Goal: Information Seeking & Learning: Learn about a topic

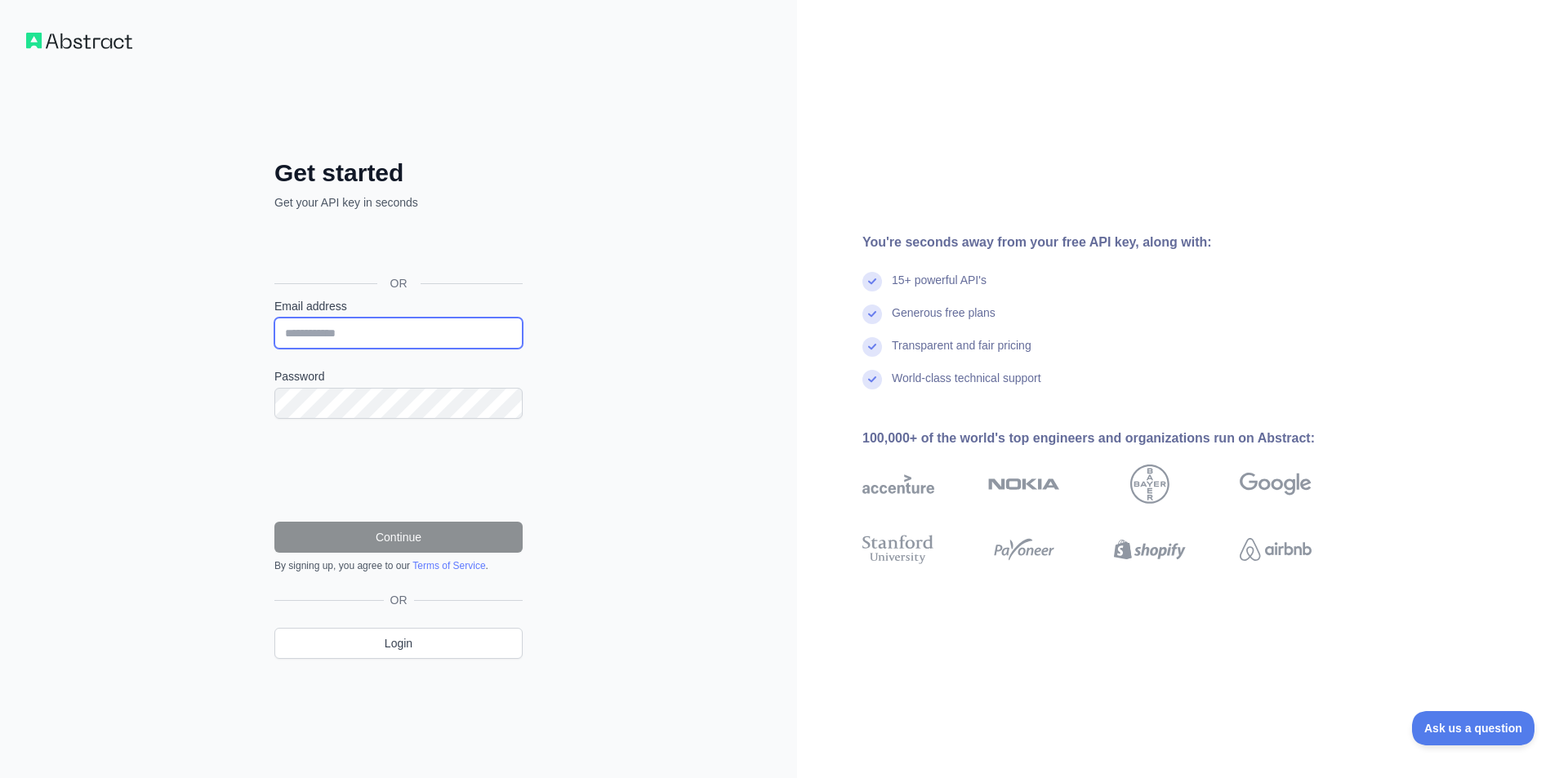
click at [376, 322] on input "Email address" at bounding box center [399, 332] width 249 height 31
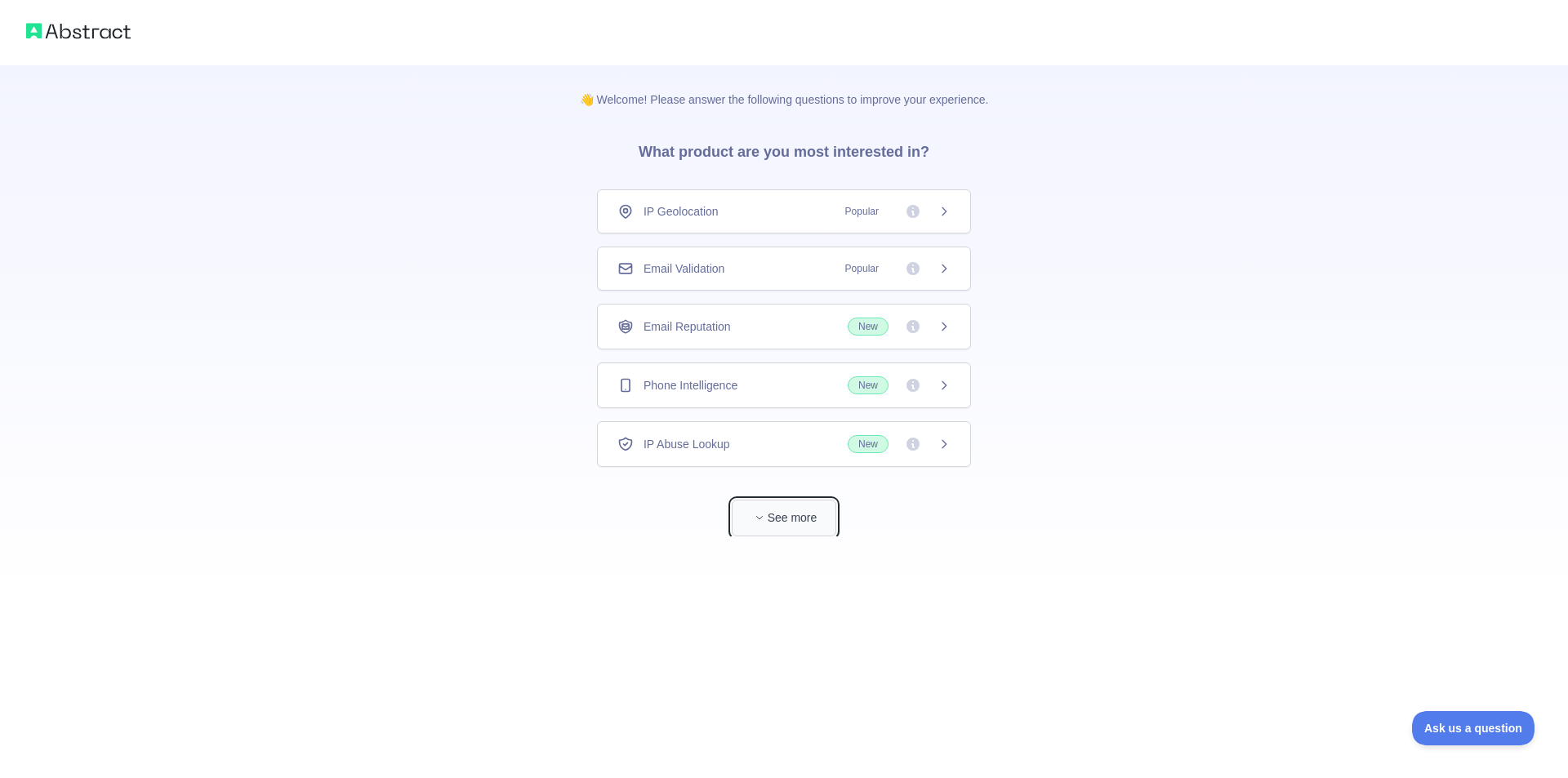
click at [766, 516] on span "button" at bounding box center [759, 517] width 16 height 16
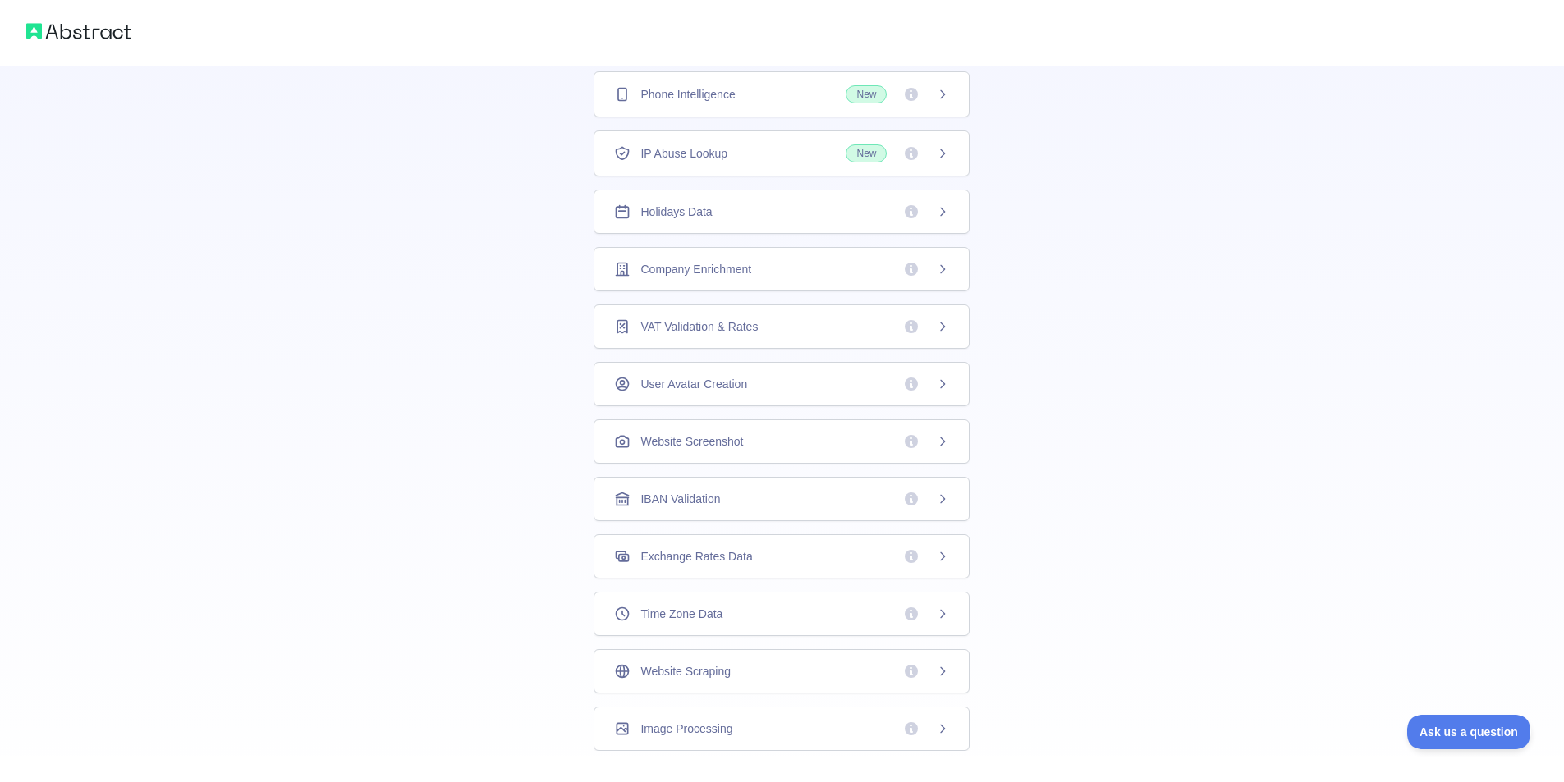
scroll to position [262, 0]
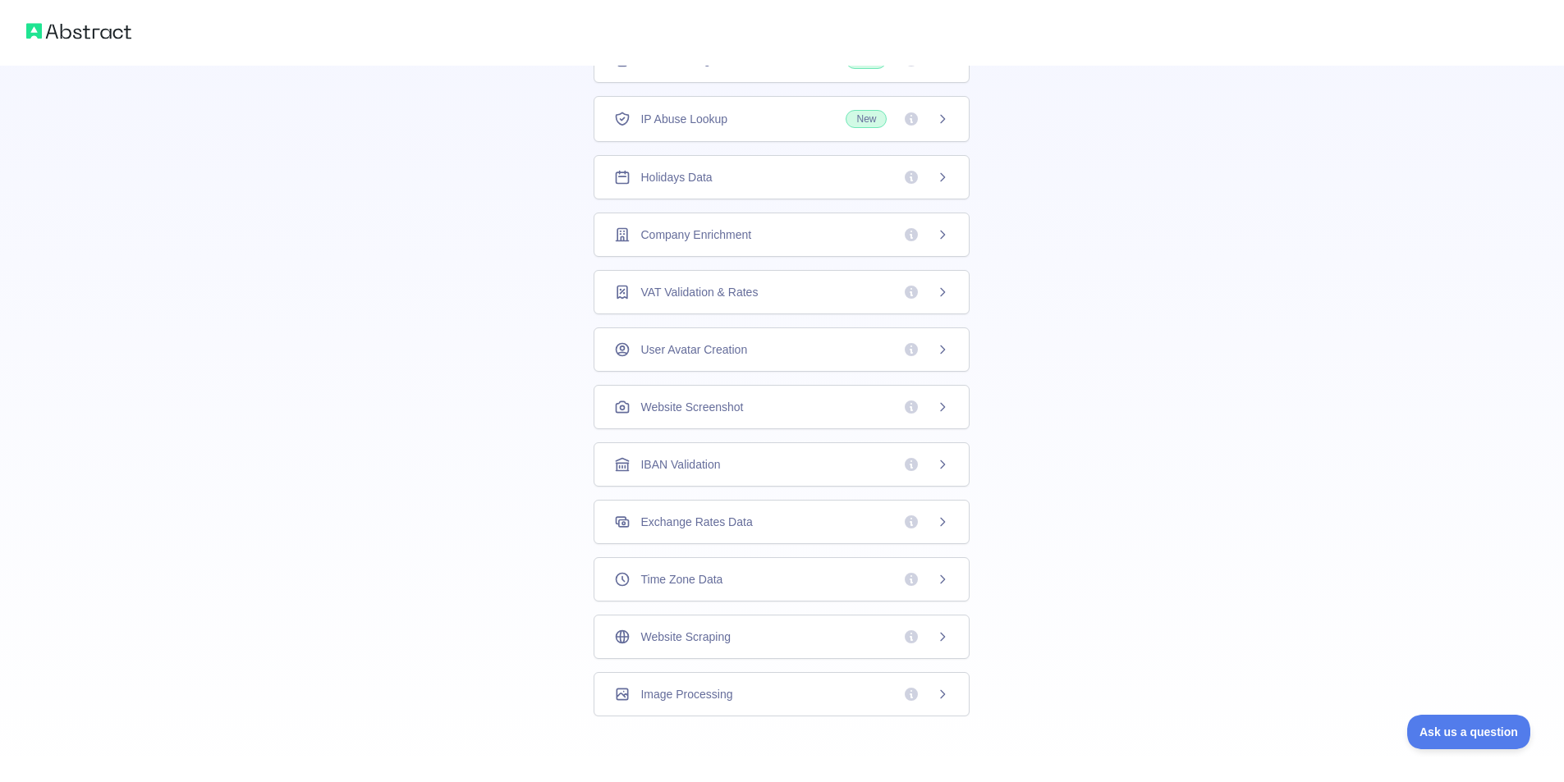
click at [850, 250] on div "Company Enrichment" at bounding box center [782, 235] width 376 height 44
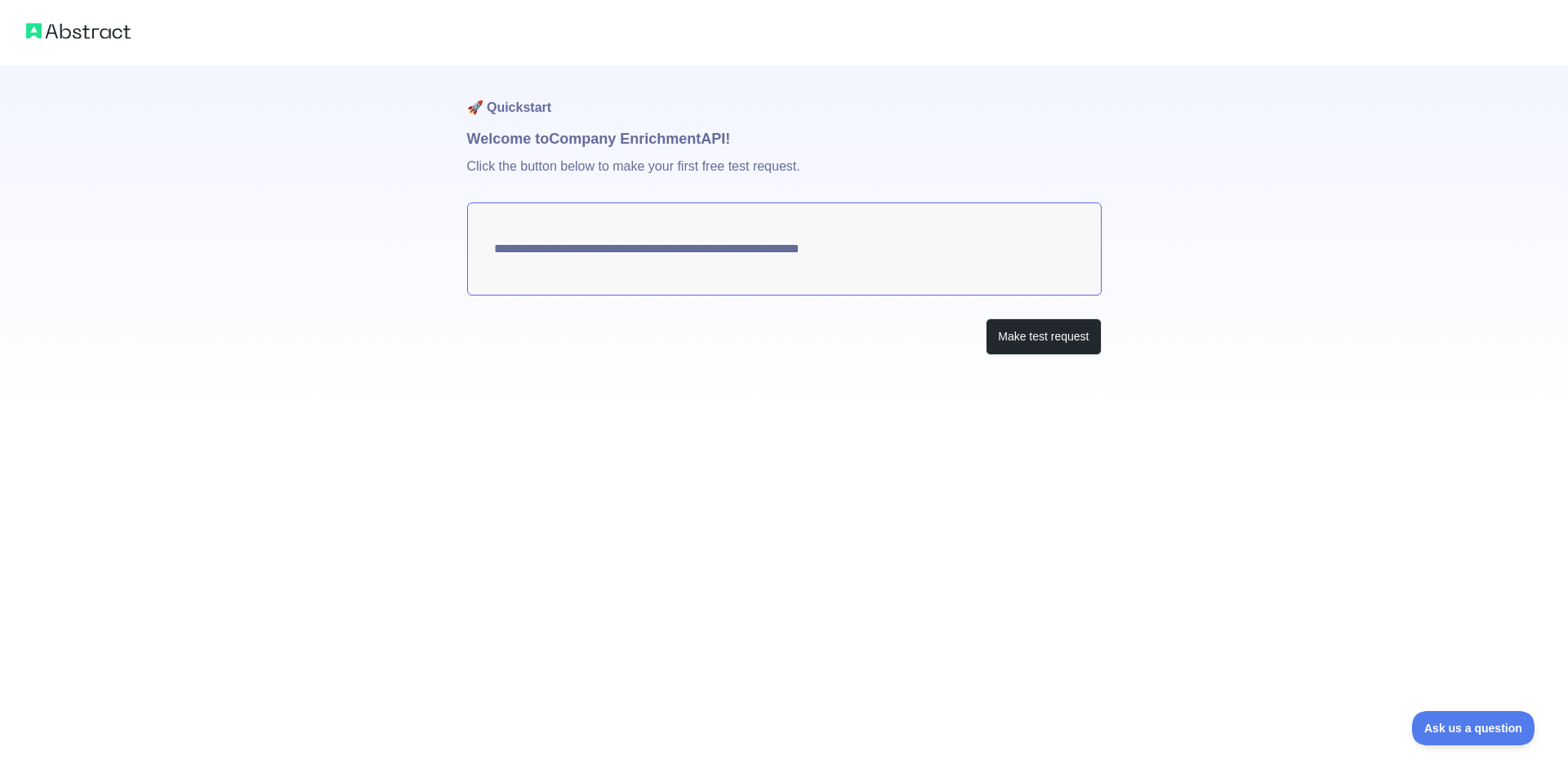
click at [1020, 362] on div "**********" at bounding box center [785, 243] width 635 height 355
click at [1036, 341] on button "Make test request" at bounding box center [1044, 336] width 115 height 37
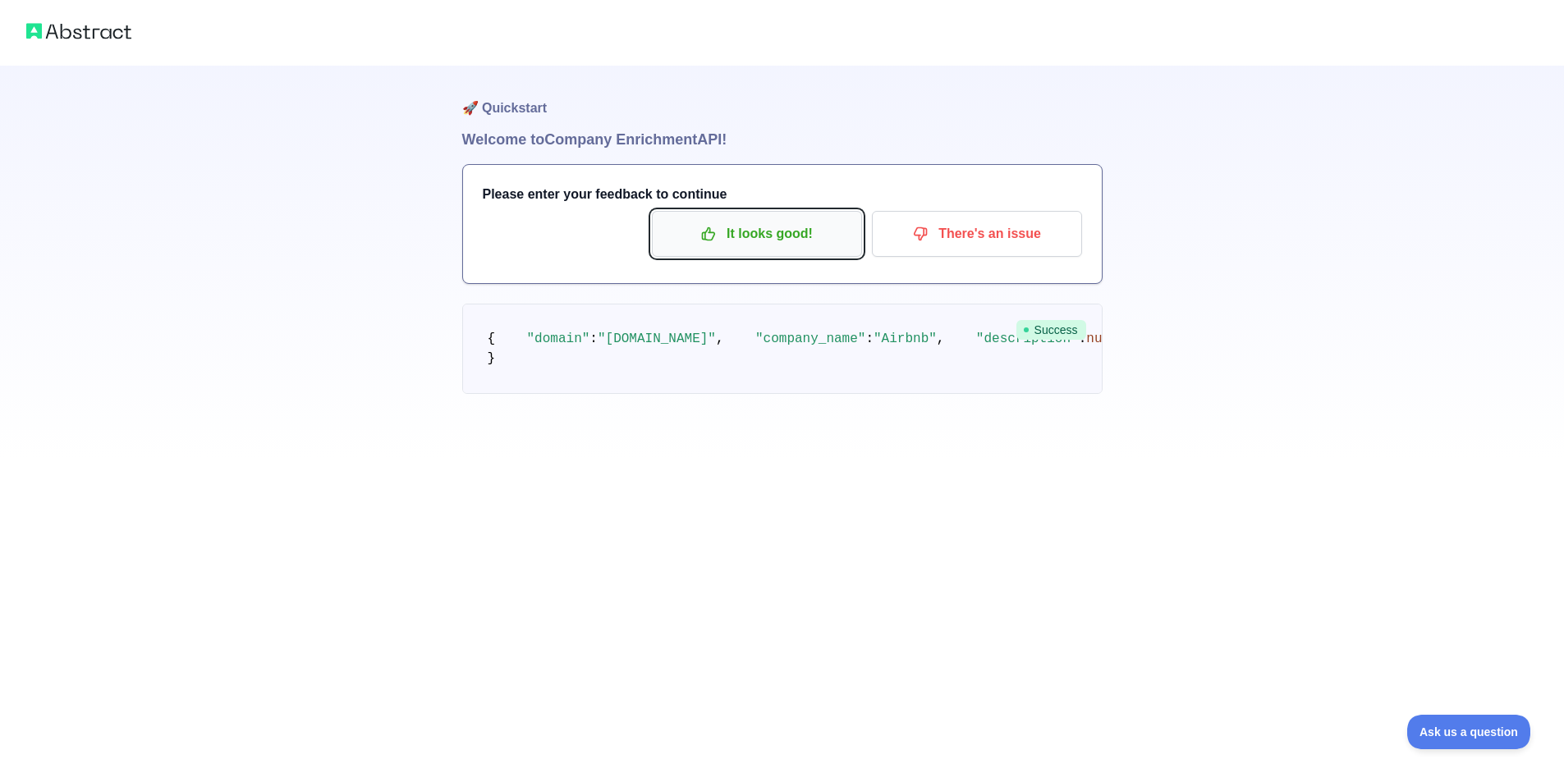
click at [801, 231] on p "It looks good!" at bounding box center [757, 234] width 186 height 28
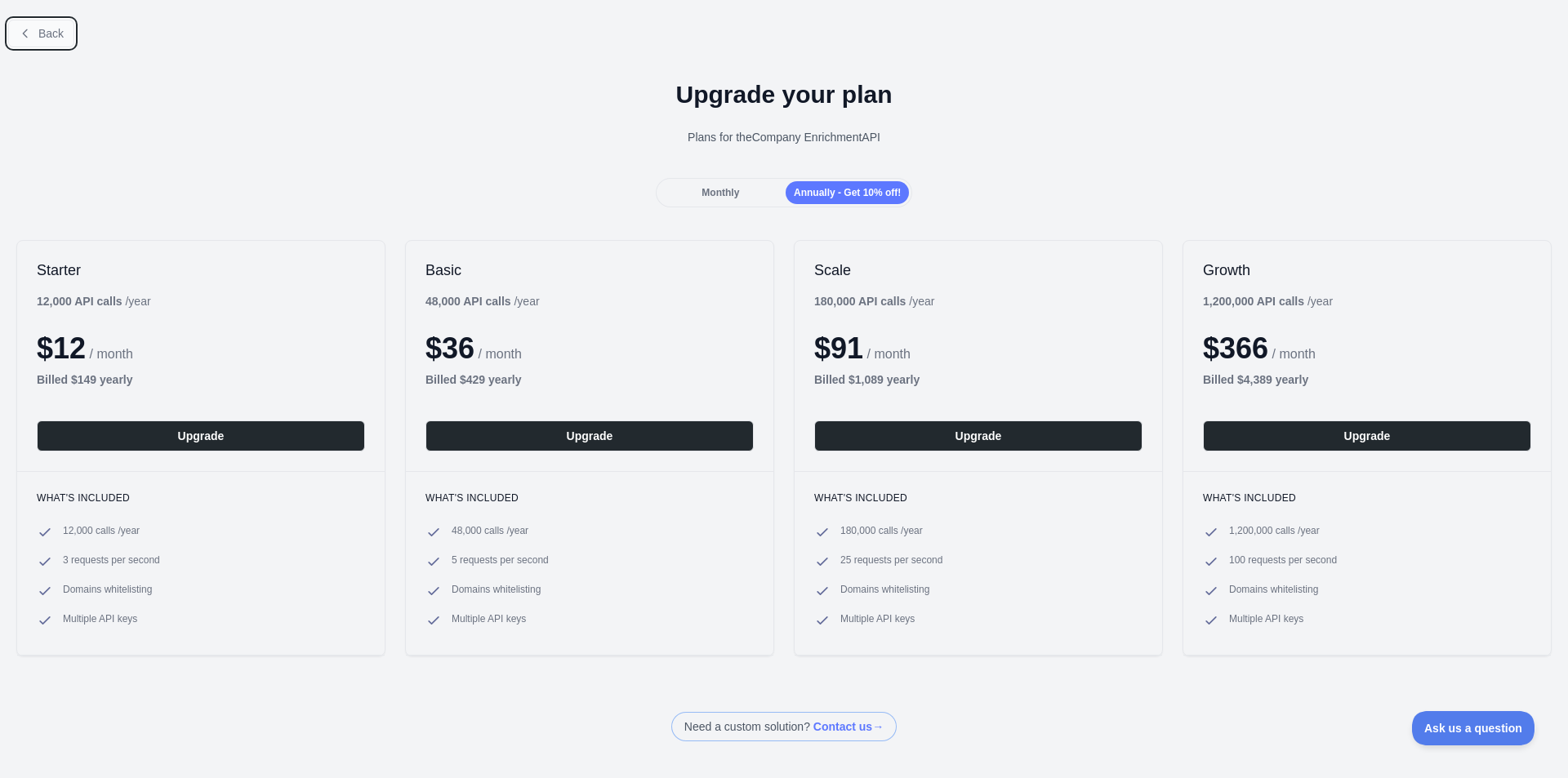
click at [48, 22] on button "Back" at bounding box center [41, 34] width 66 height 28
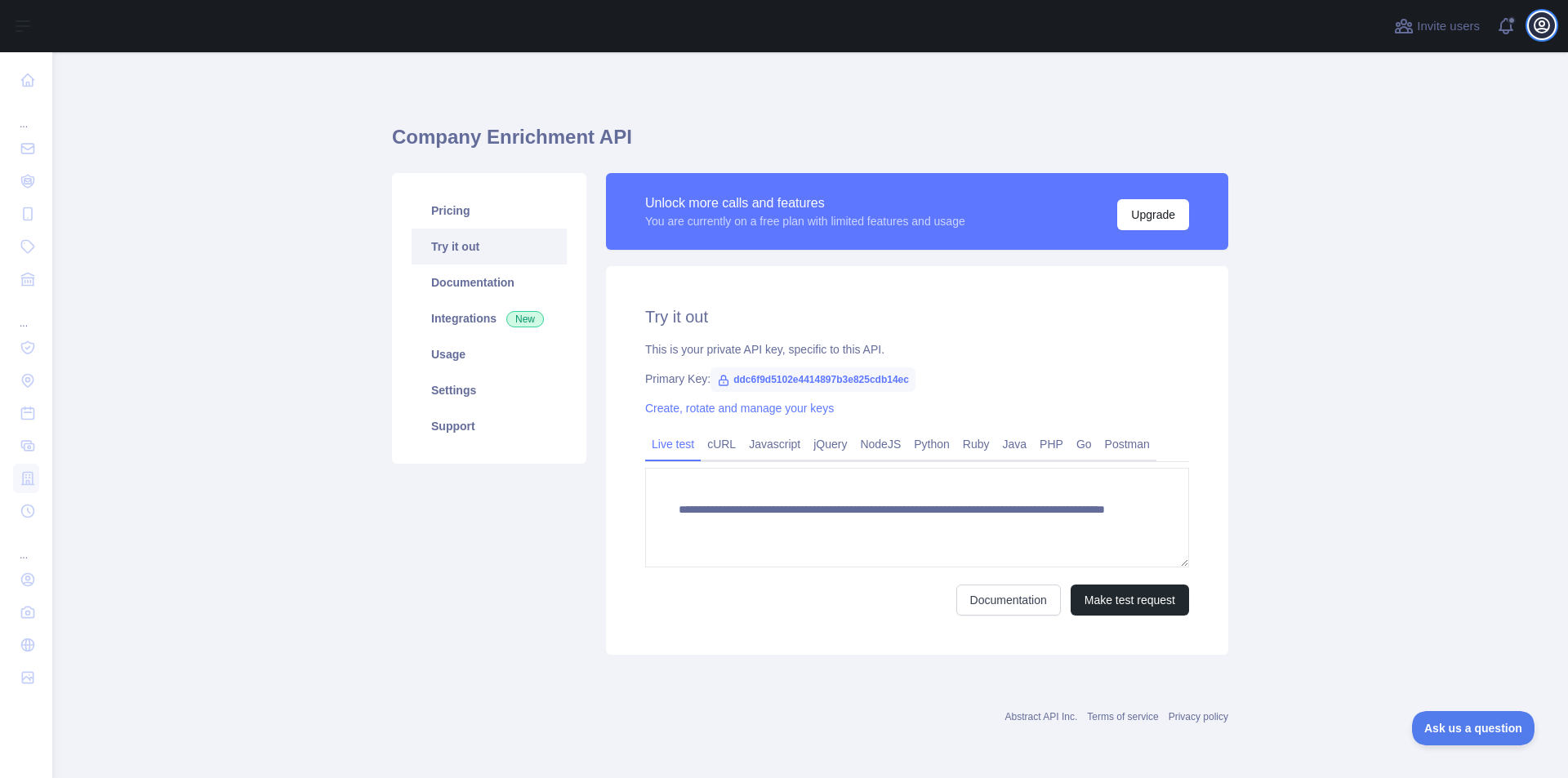
click at [1535, 26] on icon "button" at bounding box center [1542, 25] width 15 height 15
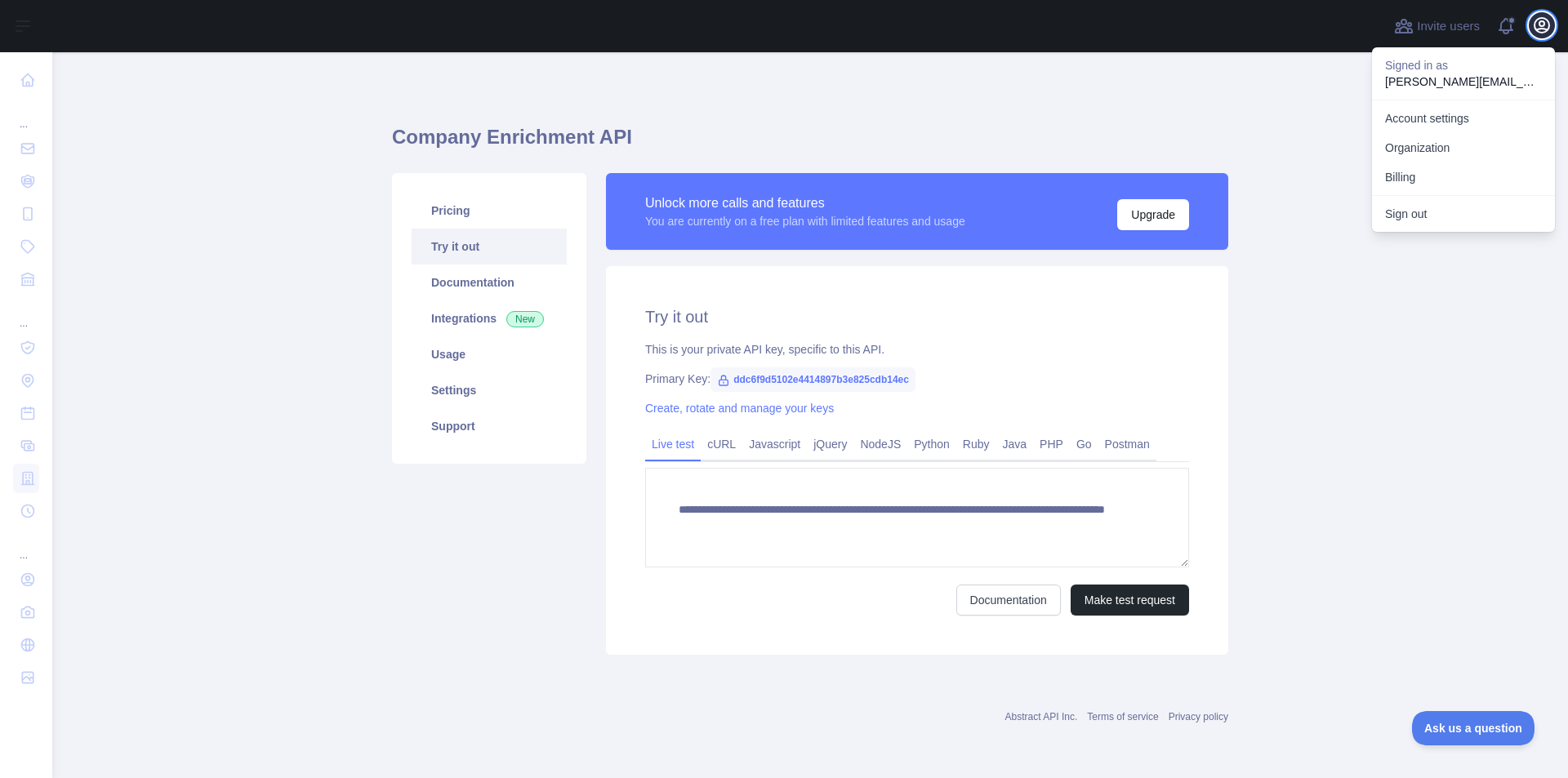
click at [1530, 30] on button "Open user menu" at bounding box center [1542, 25] width 26 height 26
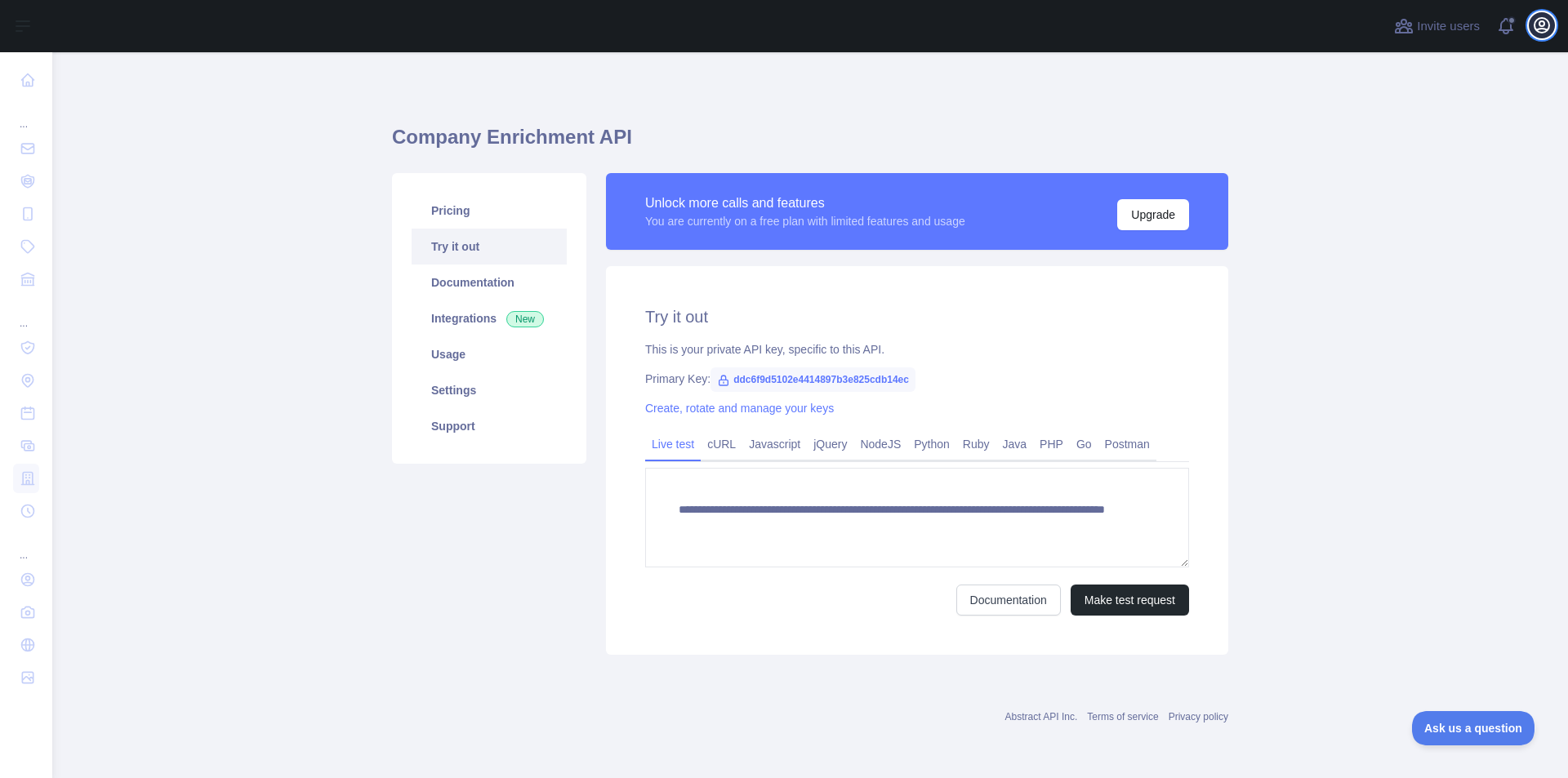
click at [1530, 27] on button "Open user menu" at bounding box center [1542, 25] width 26 height 26
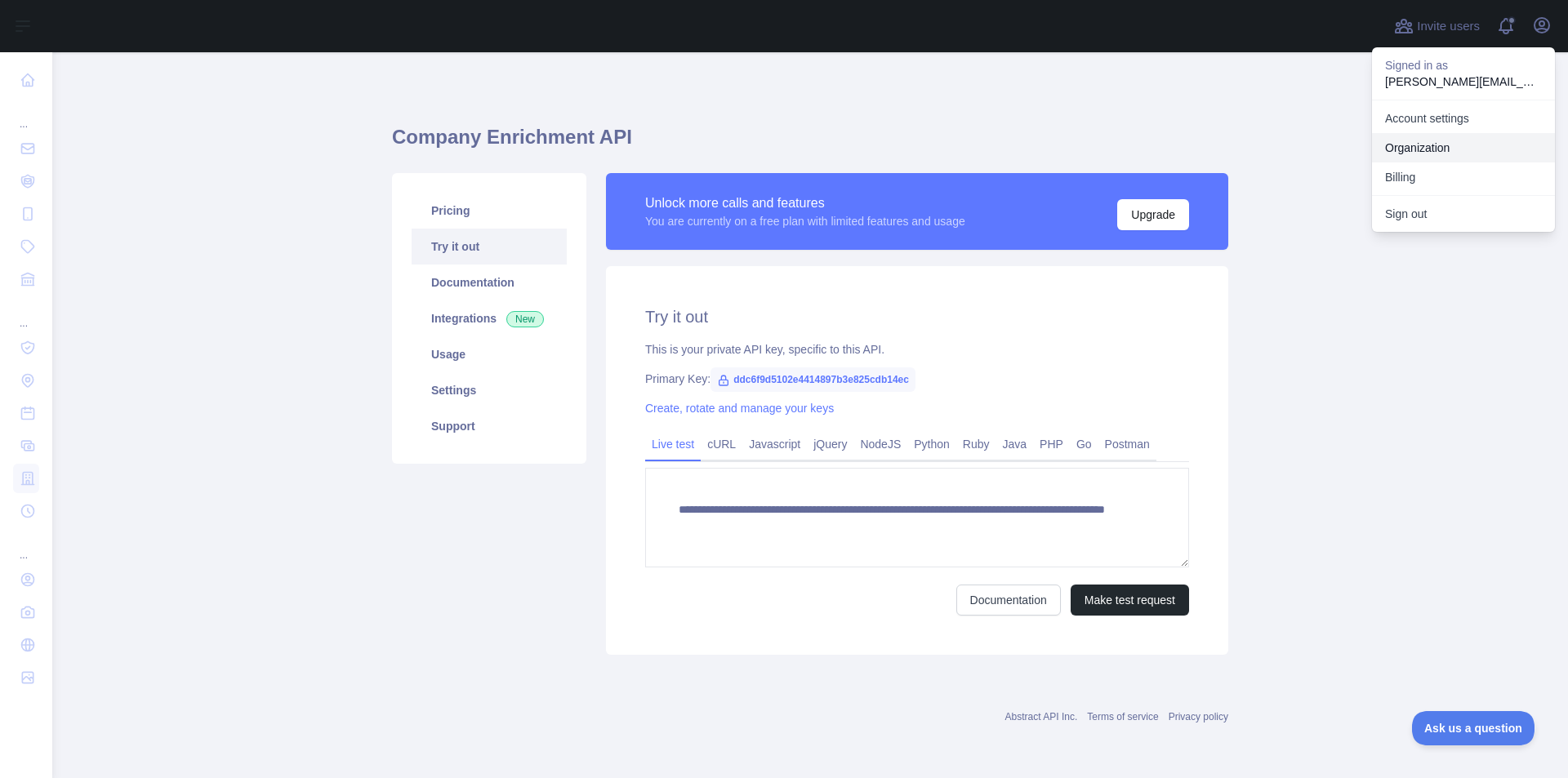
click at [1432, 145] on link "Organization" at bounding box center [1464, 148] width 183 height 30
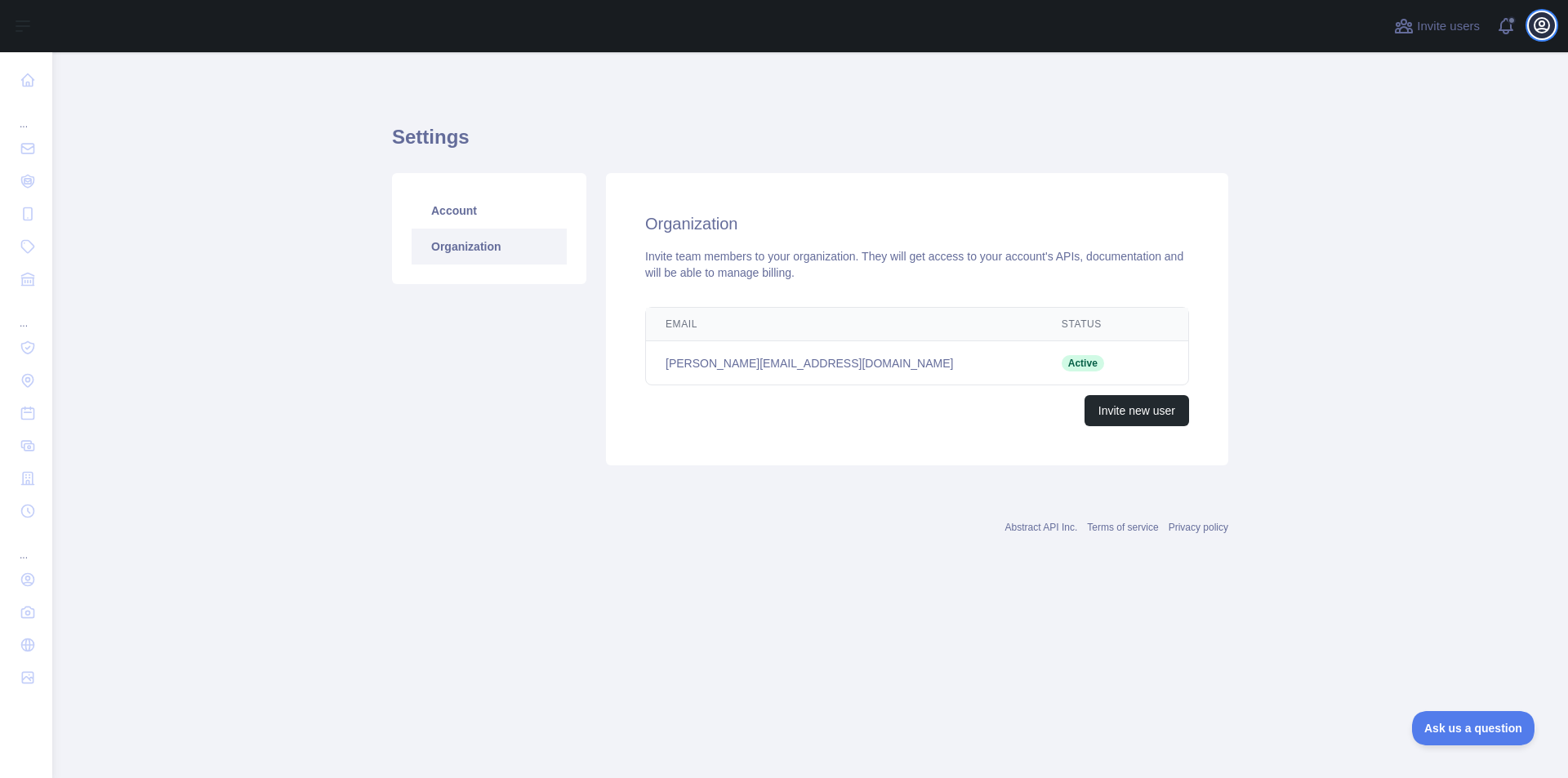
click at [1553, 30] on button "Open user menu" at bounding box center [1542, 25] width 26 height 26
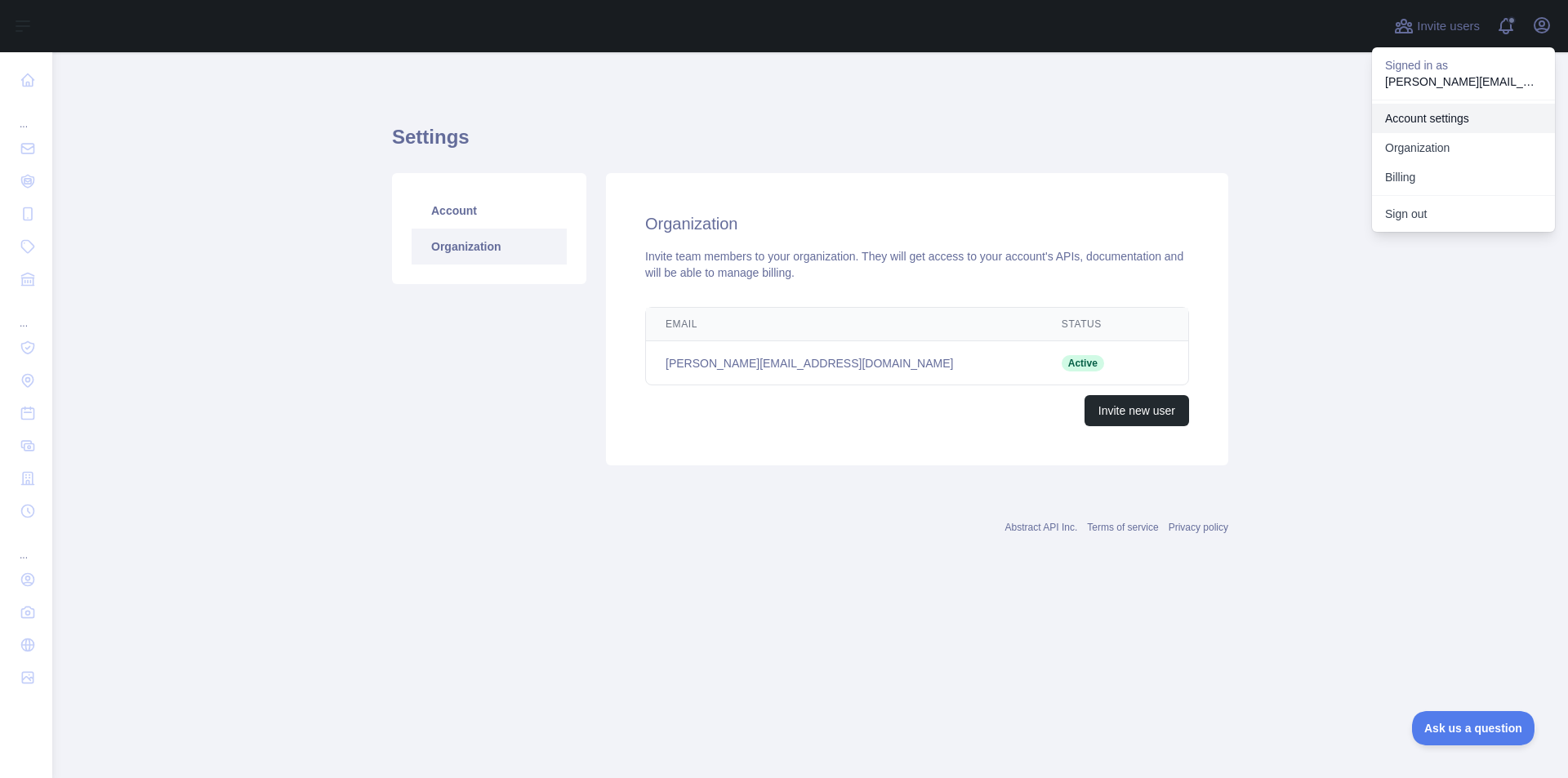
click at [1468, 122] on link "Account settings" at bounding box center [1464, 118] width 183 height 30
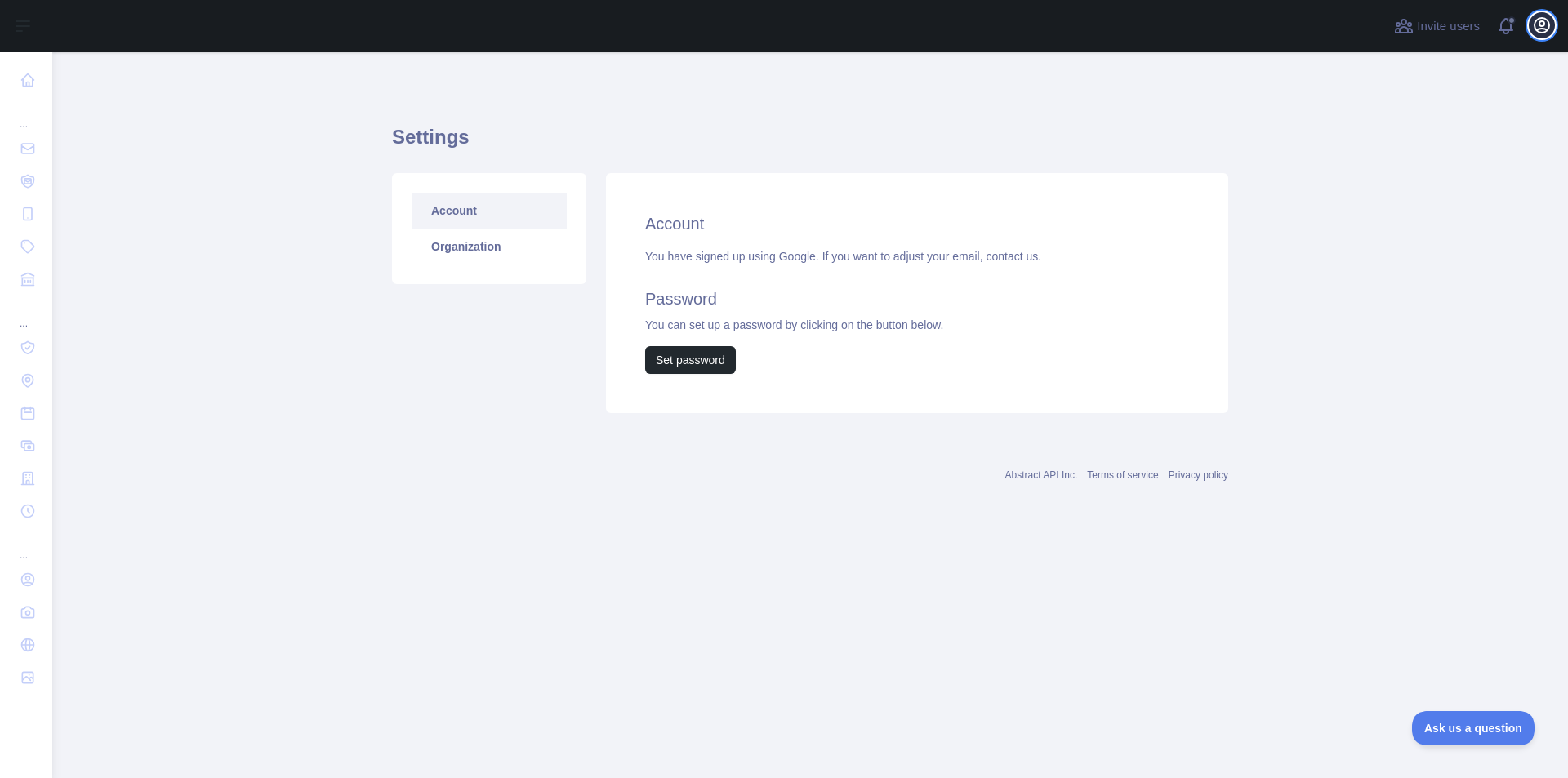
click at [1543, 25] on icon "button" at bounding box center [1542, 26] width 20 height 20
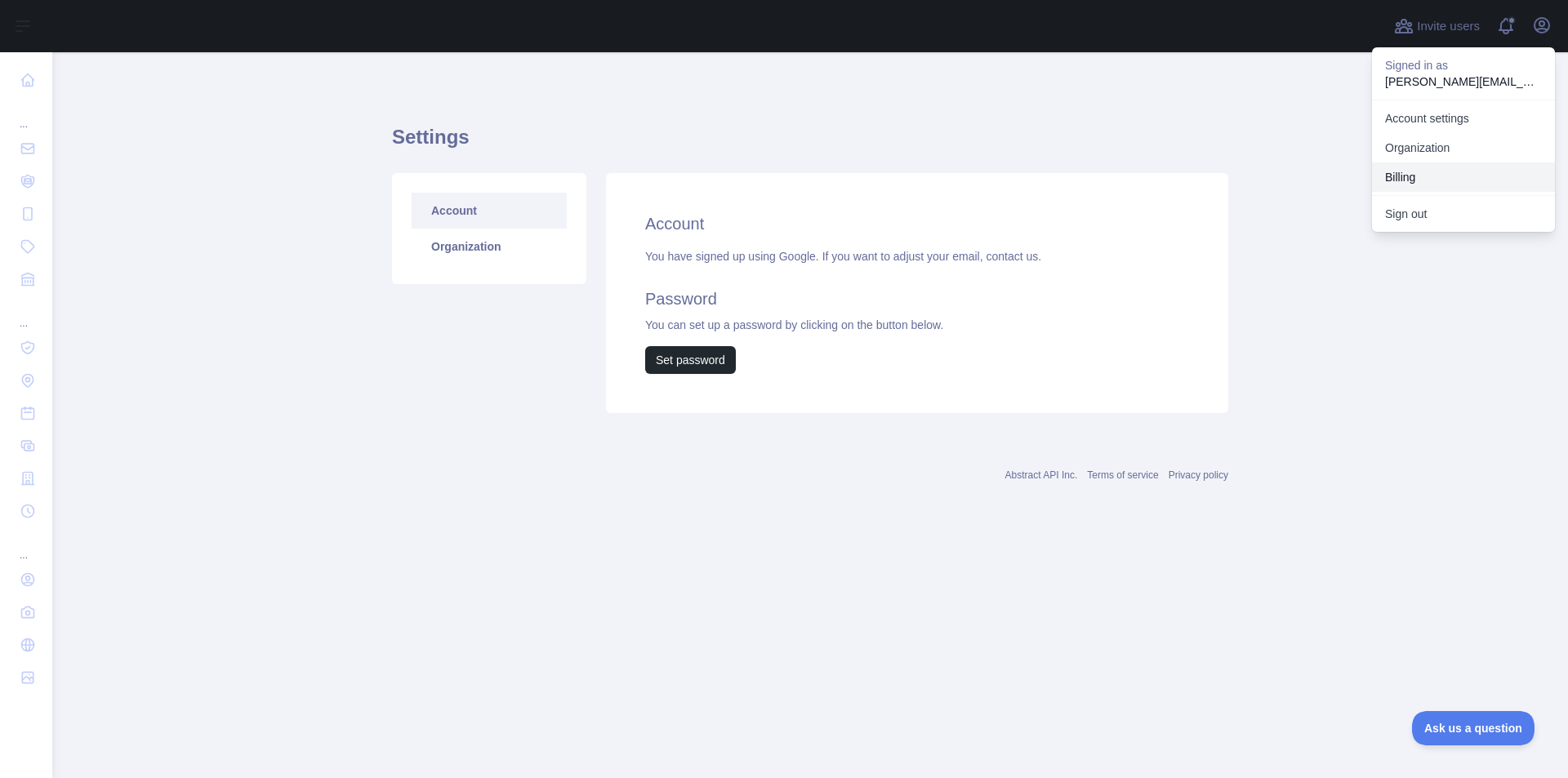
click at [1423, 172] on button "Billing" at bounding box center [1464, 177] width 183 height 30
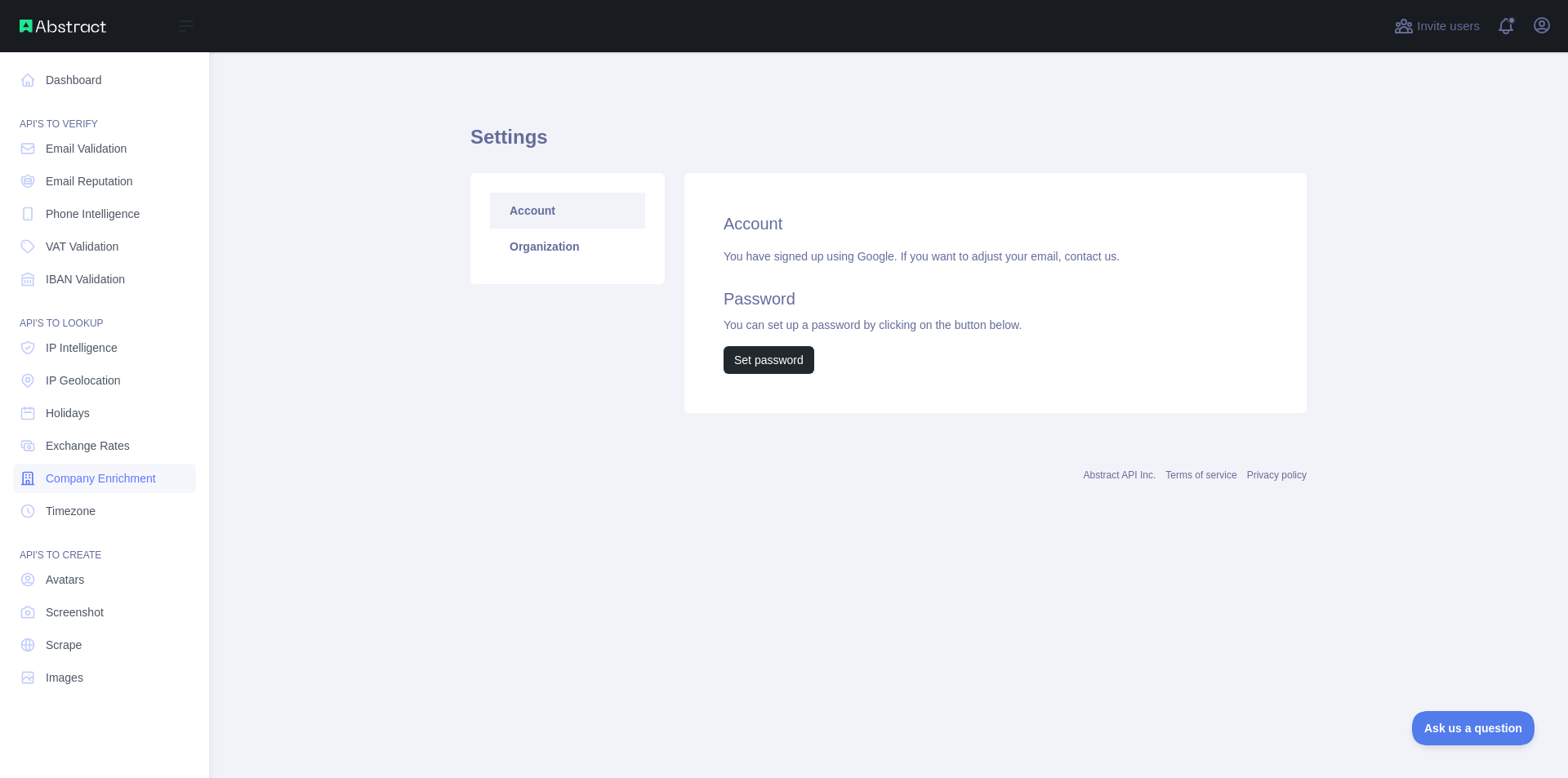
click at [128, 476] on span "Company Enrichment" at bounding box center [100, 479] width 110 height 16
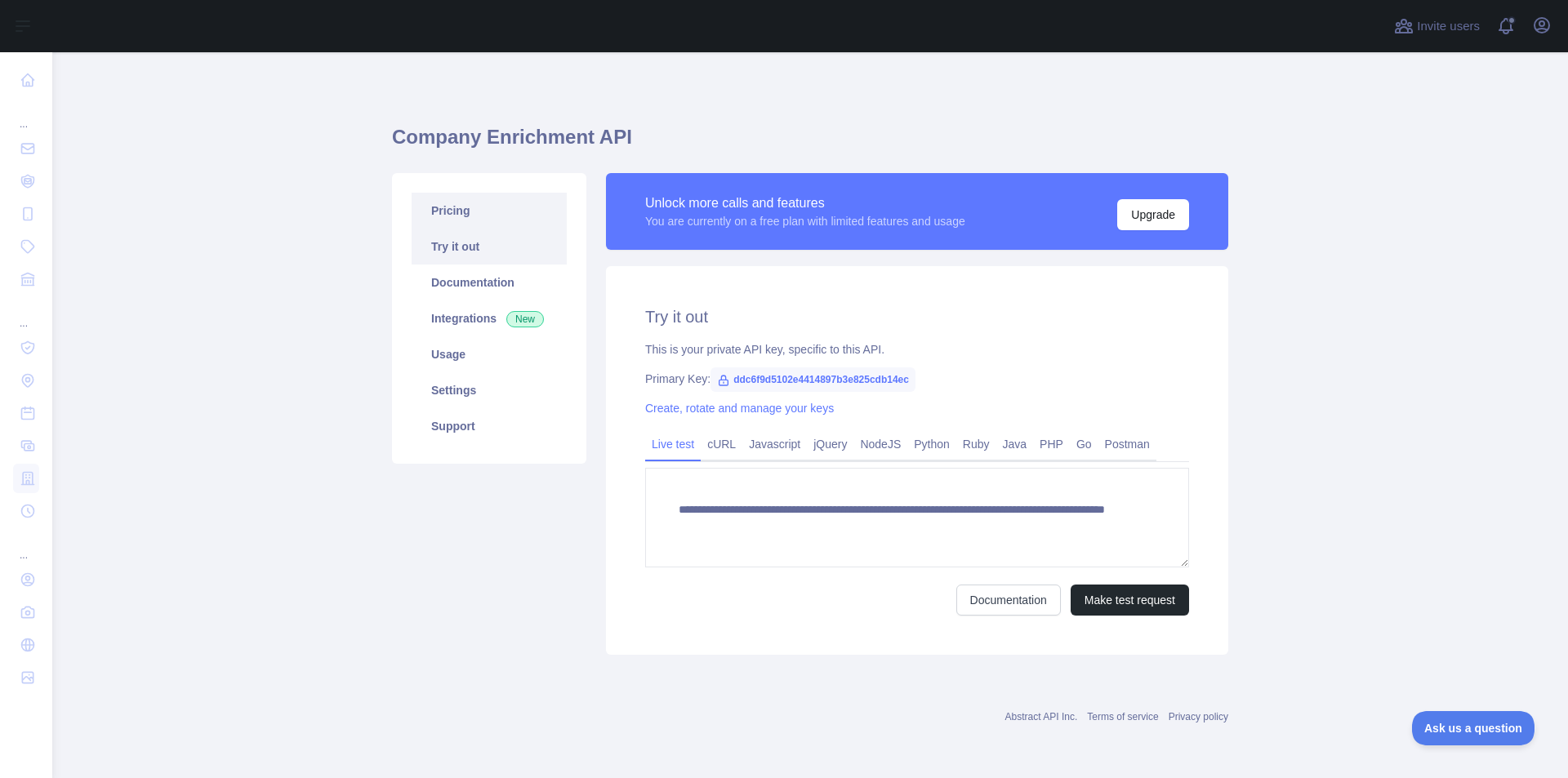
click at [513, 201] on link "Pricing" at bounding box center [490, 211] width 155 height 36
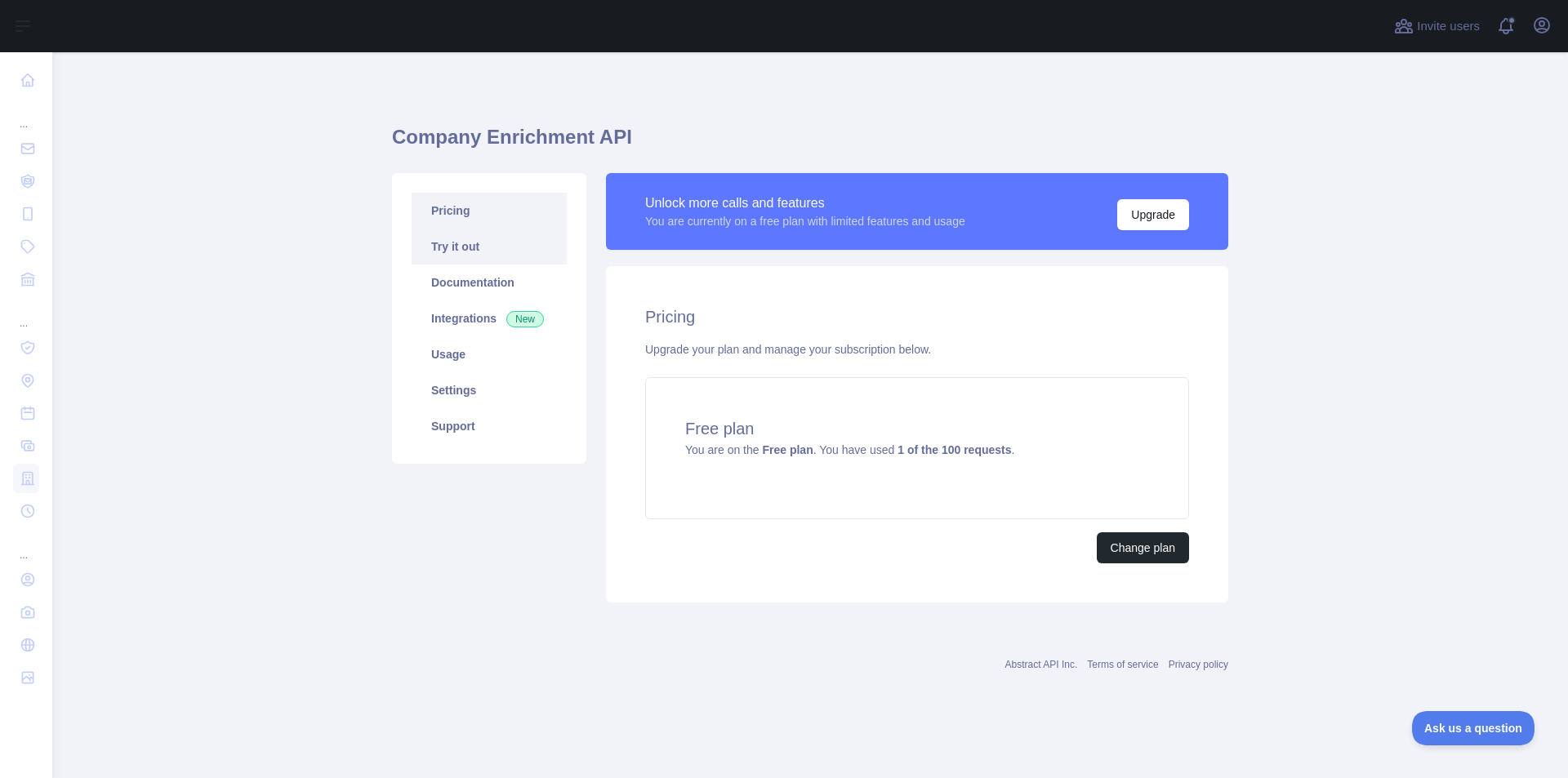
click at [493, 244] on link "Try it out" at bounding box center [490, 247] width 155 height 36
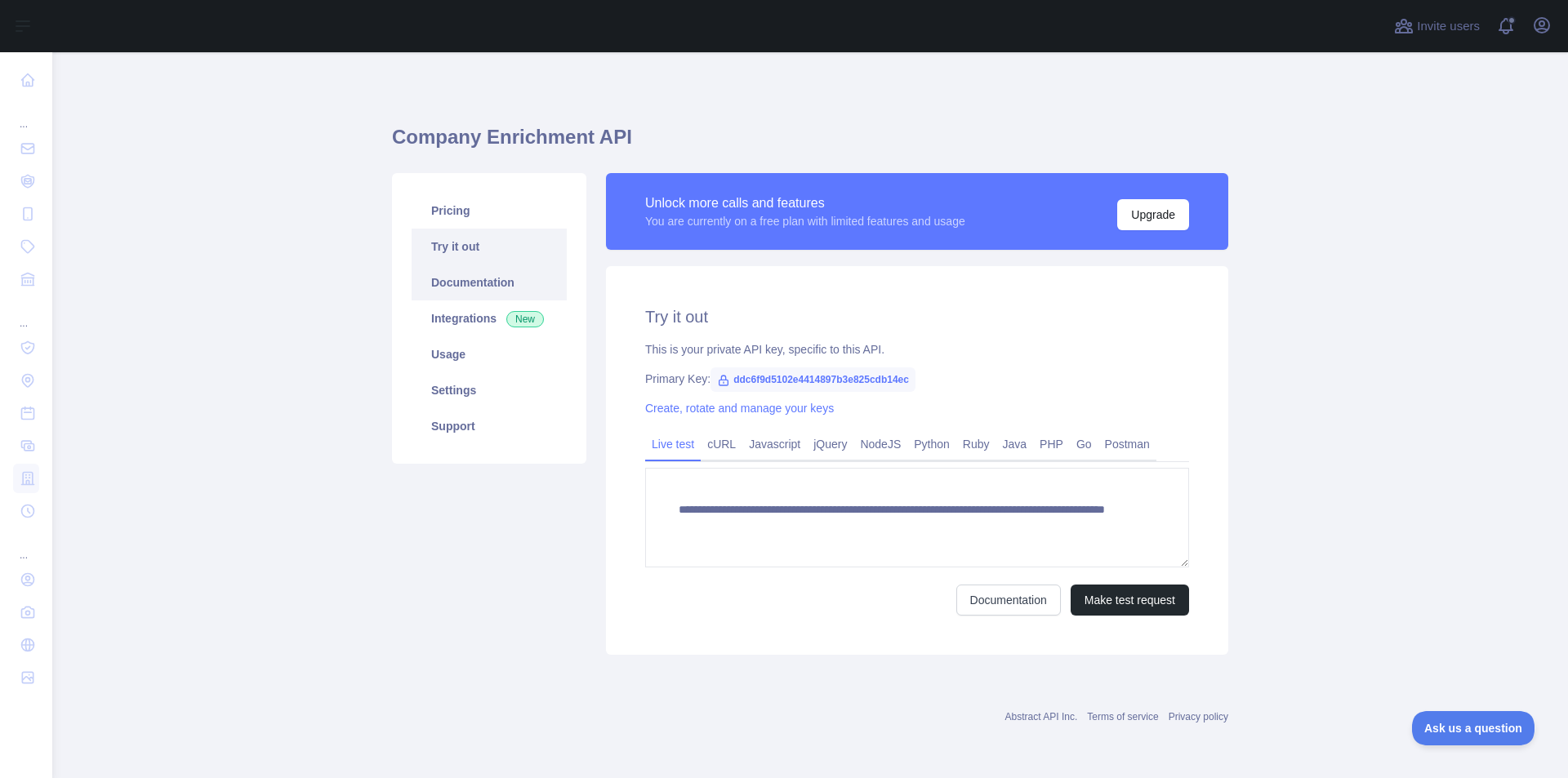
click at [517, 288] on link "Documentation" at bounding box center [490, 283] width 155 height 36
click at [482, 322] on link "Integrations New" at bounding box center [490, 318] width 155 height 36
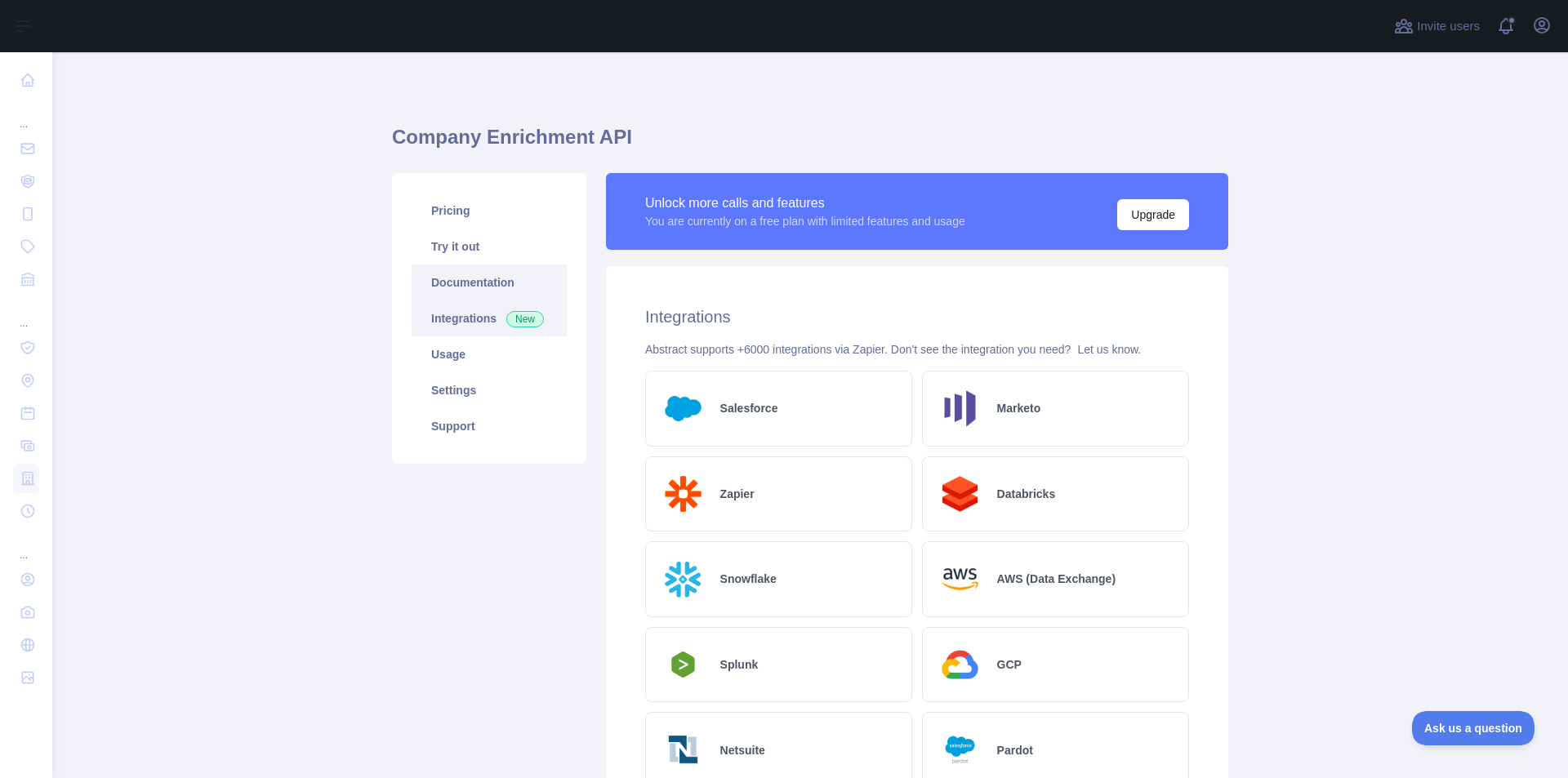
click at [466, 293] on link "Documentation" at bounding box center [490, 283] width 155 height 36
click at [492, 382] on link "Settings" at bounding box center [490, 390] width 155 height 36
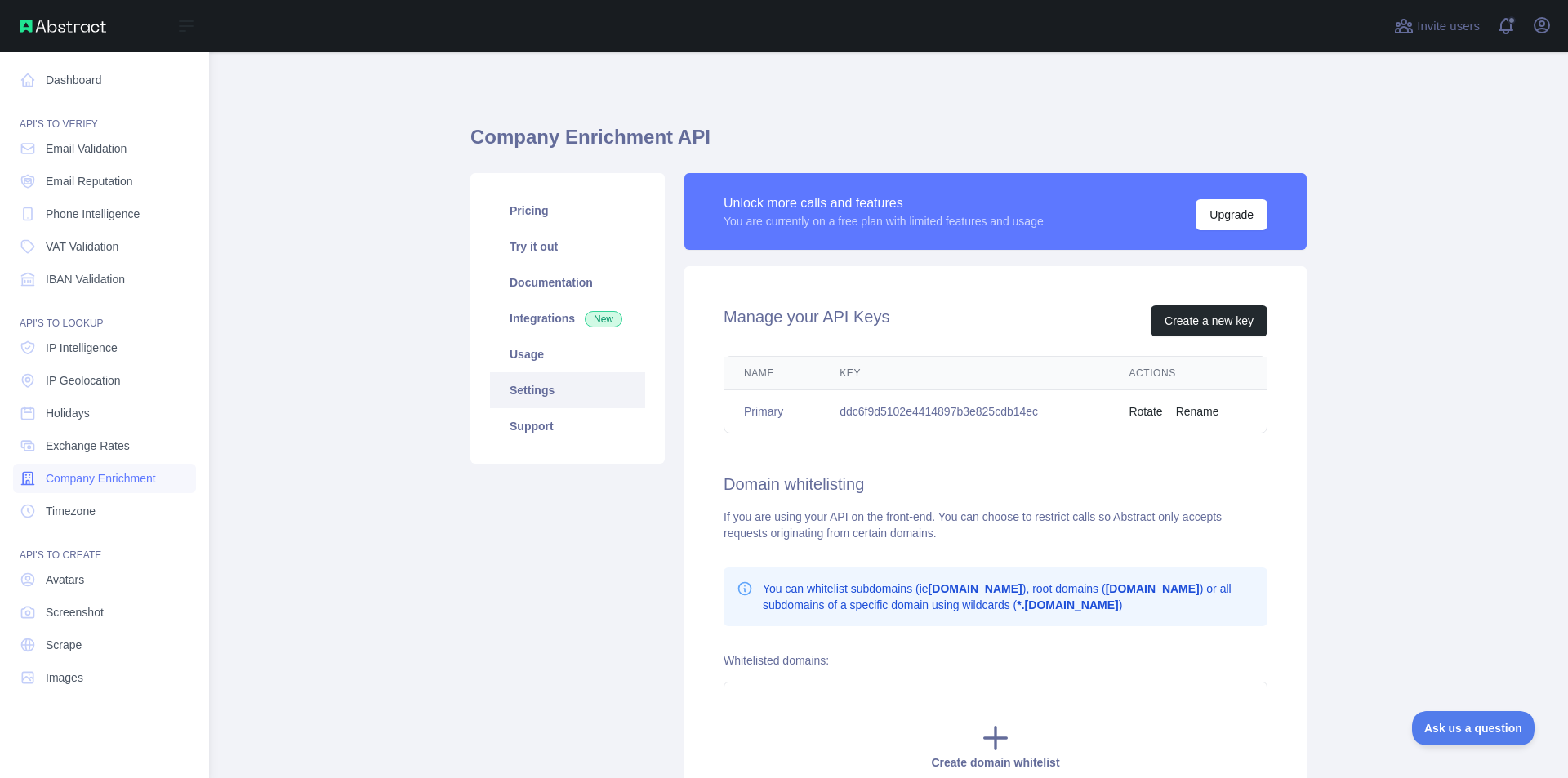
click at [140, 478] on span "Company Enrichment" at bounding box center [100, 479] width 110 height 16
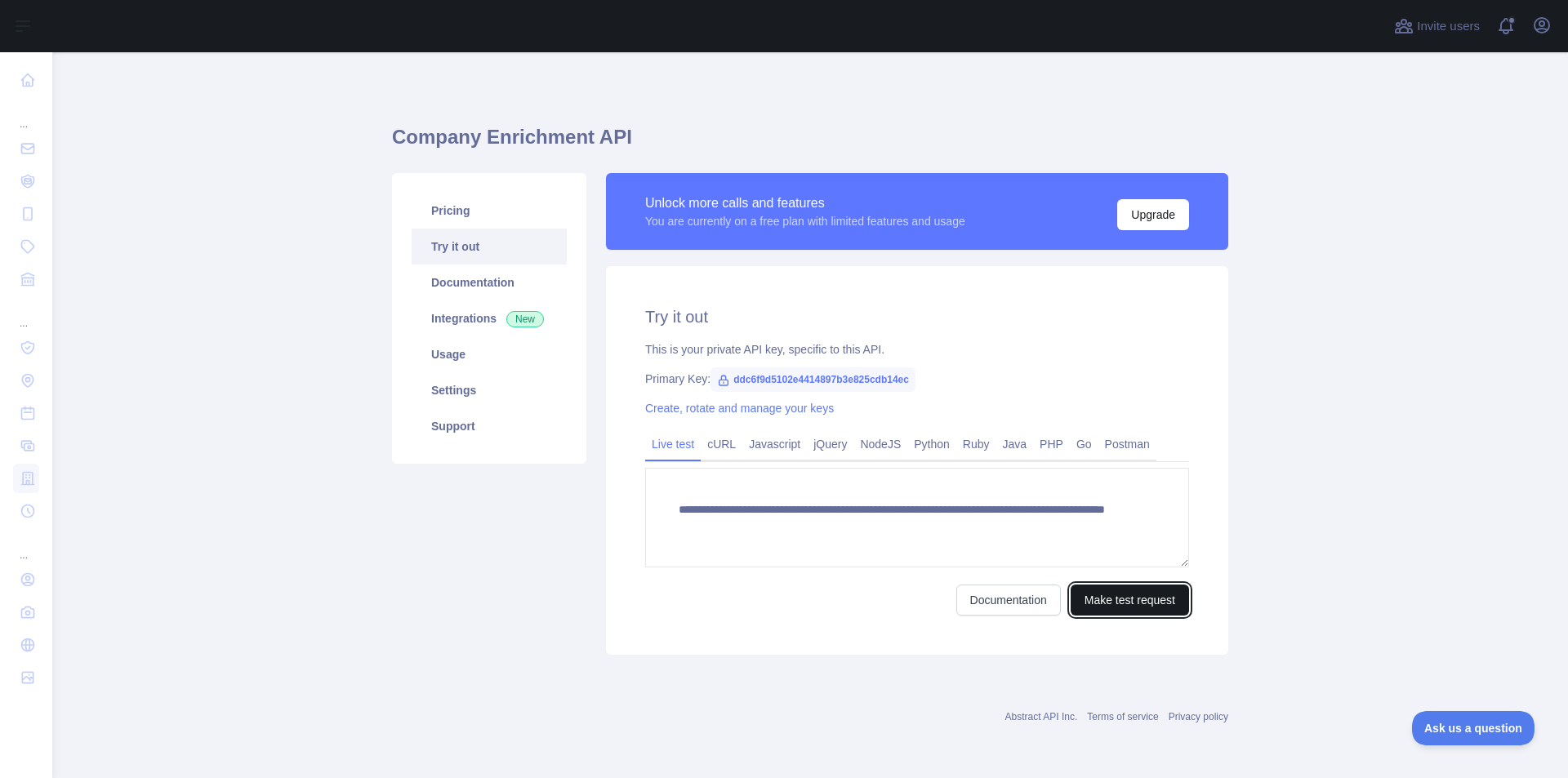
click at [1129, 612] on button "Make test request" at bounding box center [1129, 600] width 118 height 31
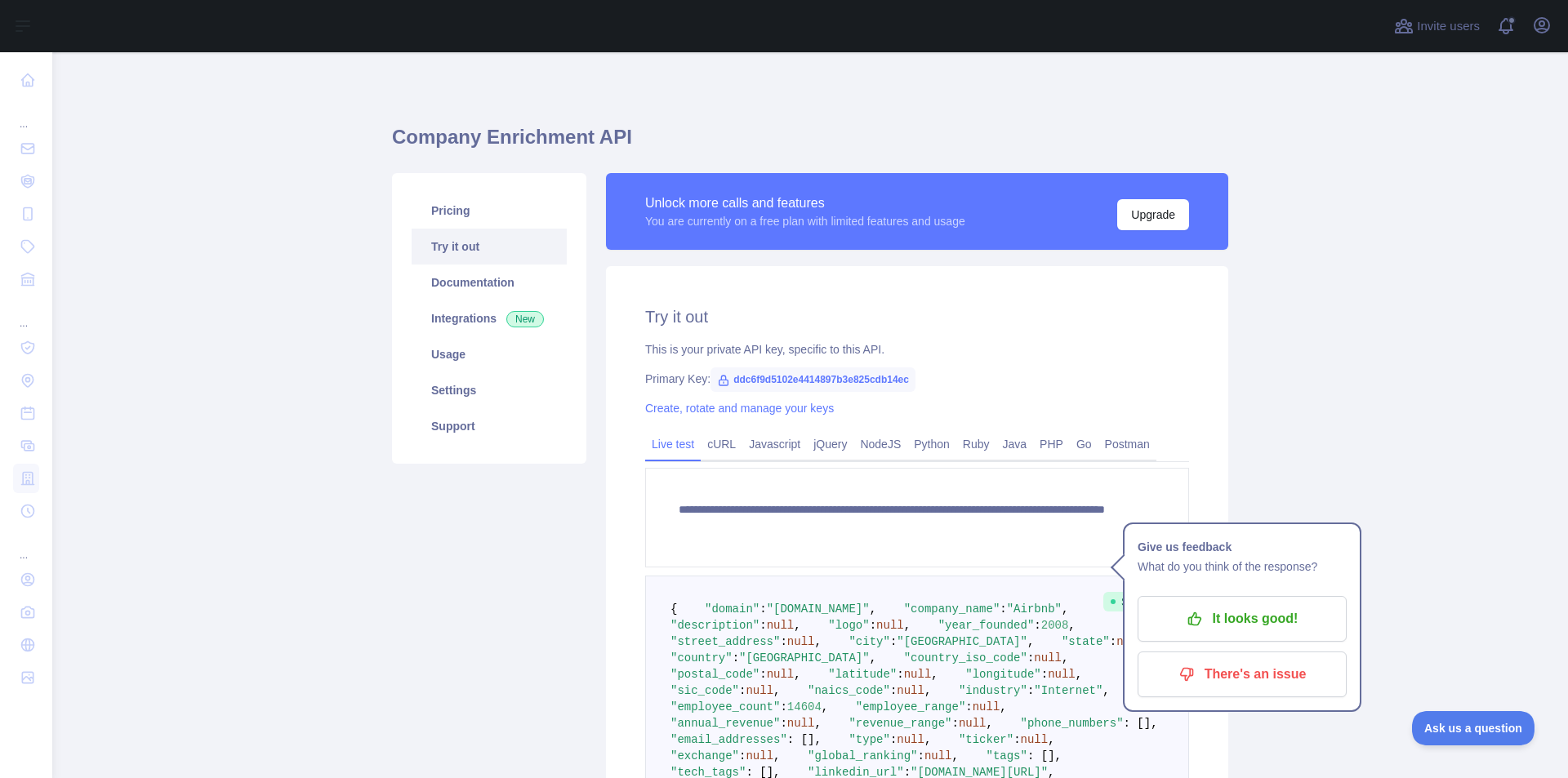
click at [985, 605] on pre "{ "domain" : "[DOMAIN_NAME]" , "company_name" : "Airbnb" , "description" : null…" at bounding box center [917, 715] width 544 height 280
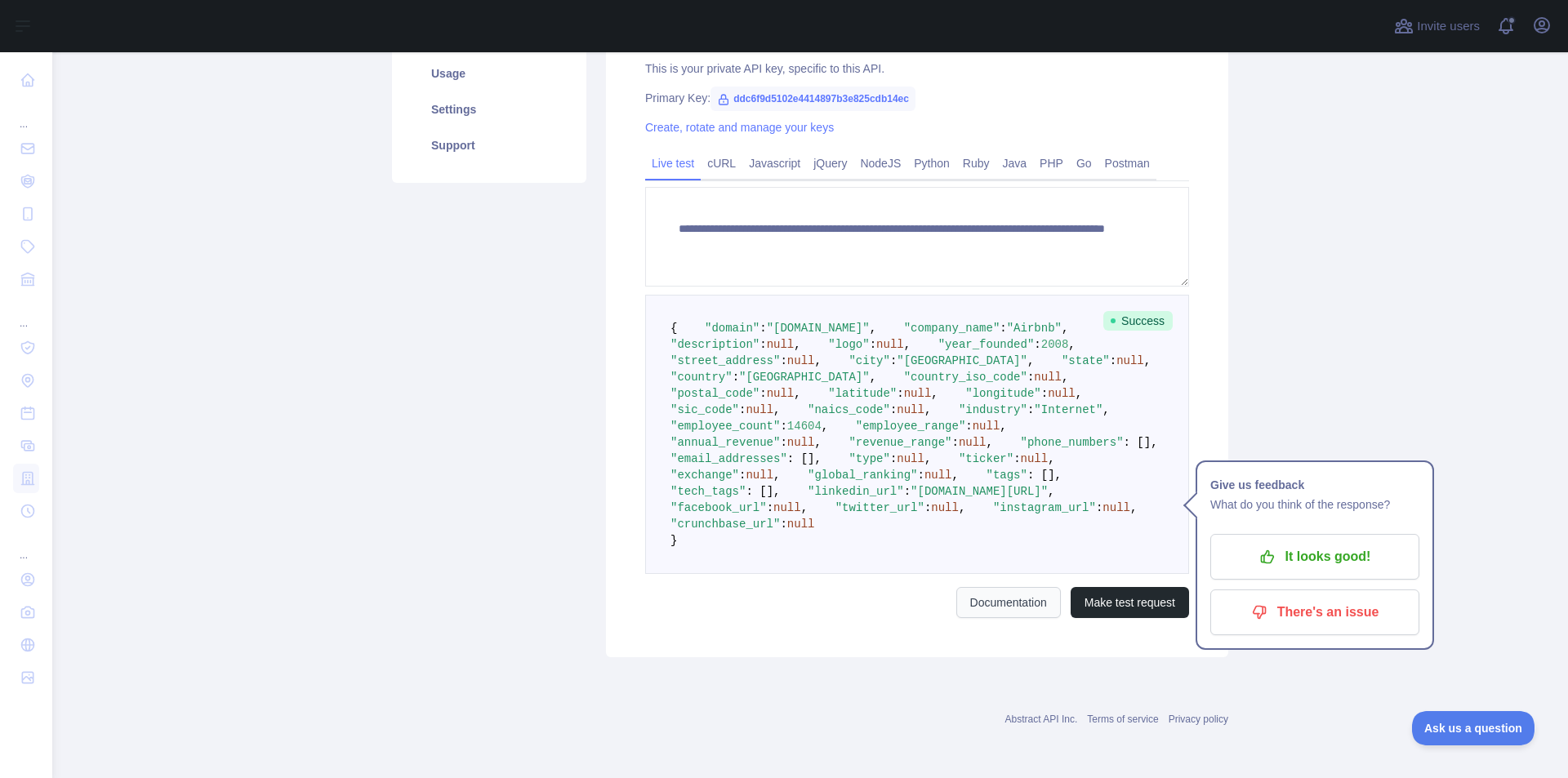
scroll to position [490, 0]
click at [1354, 543] on p "It looks good!" at bounding box center [1315, 557] width 185 height 28
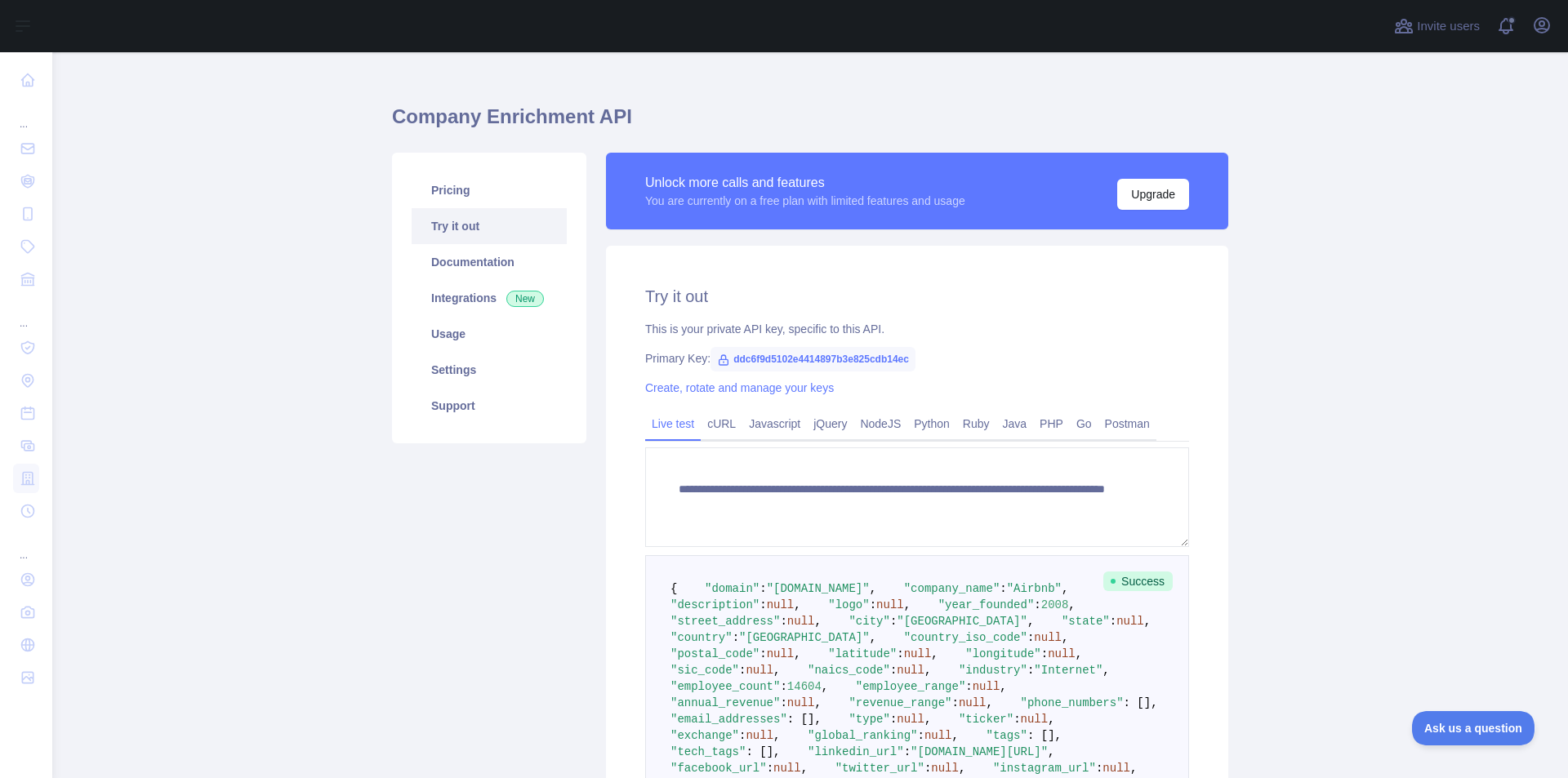
scroll to position [0, 0]
